Goal: Task Accomplishment & Management: Manage account settings

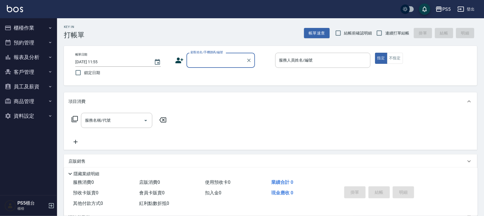
click at [29, 29] on button "櫃檯作業" at bounding box center [28, 28] width 53 height 15
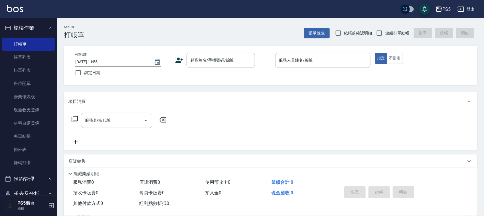
click at [29, 29] on button "櫃檯作業" at bounding box center [28, 28] width 53 height 15
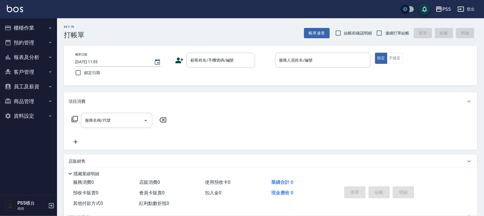
click at [29, 29] on button "櫃檯作業" at bounding box center [28, 28] width 53 height 15
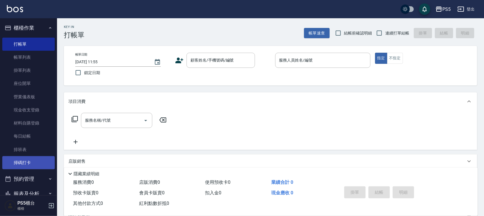
click at [31, 159] on link "掃碼打卡" at bounding box center [28, 162] width 53 height 13
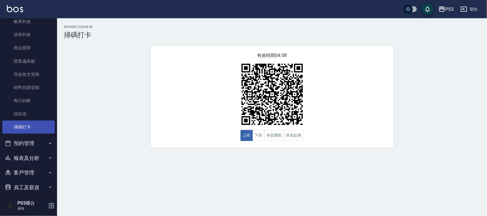
scroll to position [71, 0]
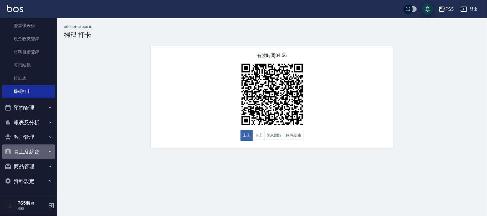
click at [32, 150] on button "員工及薪資" at bounding box center [28, 152] width 53 height 15
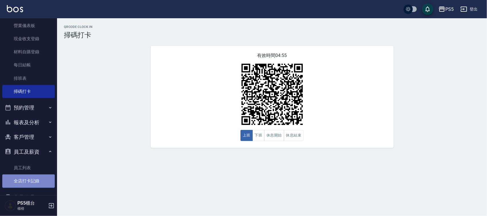
click at [36, 186] on link "全店打卡記錄" at bounding box center [28, 181] width 53 height 13
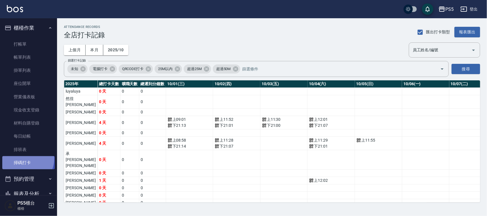
click at [25, 159] on link "掃碼打卡" at bounding box center [28, 162] width 53 height 13
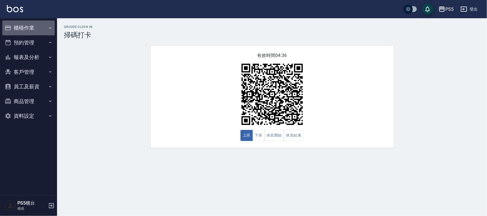
click at [17, 31] on button "櫃檯作業" at bounding box center [28, 28] width 53 height 15
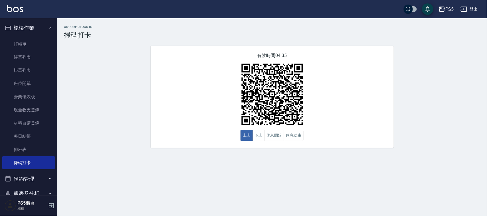
click at [17, 31] on button "櫃檯作業" at bounding box center [28, 28] width 53 height 15
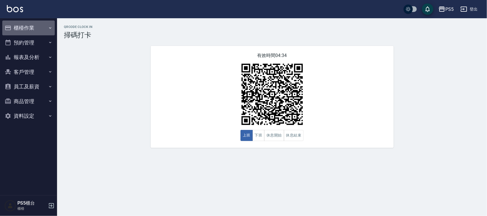
click at [34, 23] on button "櫃檯作業" at bounding box center [28, 28] width 53 height 15
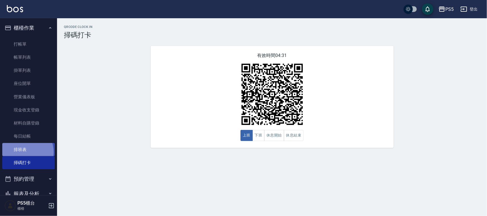
click at [23, 152] on link "排班表" at bounding box center [28, 149] width 53 height 13
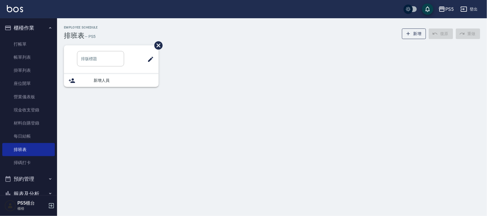
type input "洗髮"
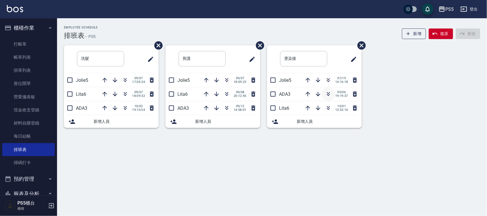
click at [327, 93] on icon "button" at bounding box center [328, 94] width 7 height 7
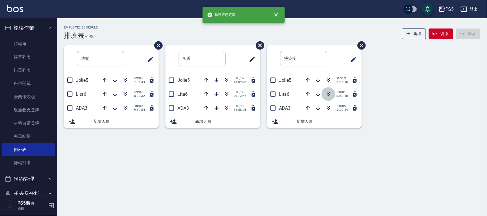
click at [328, 96] on icon "button" at bounding box center [328, 94] width 7 height 7
